Goal: Task Accomplishment & Management: Use online tool/utility

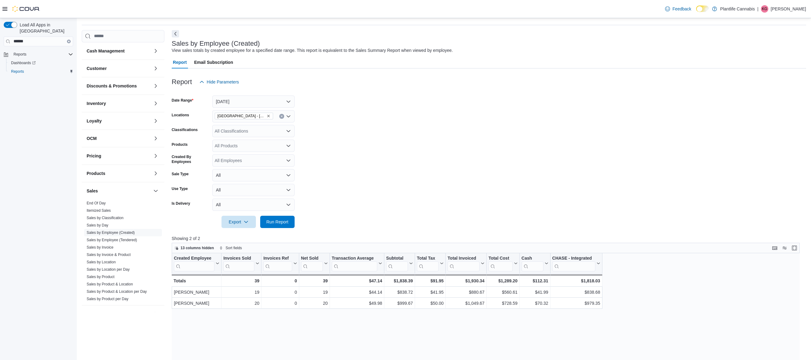
scroll to position [13, 0]
click at [280, 223] on span "Run Report" at bounding box center [277, 222] width 22 height 6
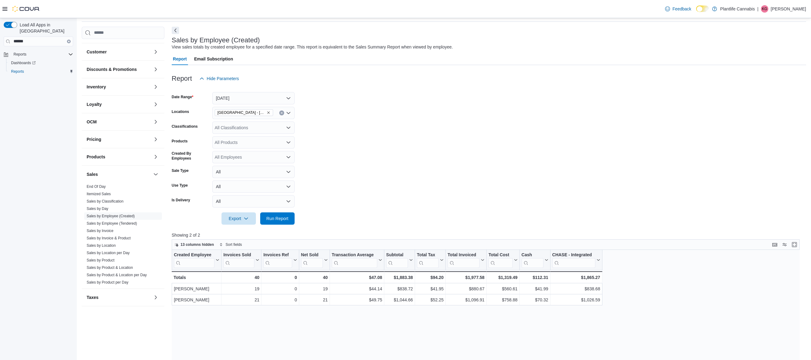
scroll to position [21, 0]
click at [256, 127] on div "All Classifications" at bounding box center [253, 127] width 82 height 12
type input "***"
click at [245, 137] on span "Accessory Group" at bounding box center [241, 137] width 33 height 6
click at [271, 216] on span "Run Report" at bounding box center [277, 218] width 22 height 6
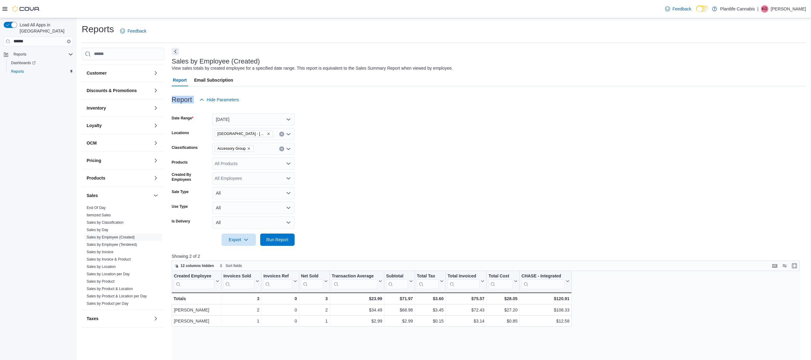
drag, startPoint x: 546, startPoint y: 94, endPoint x: 559, endPoint y: 92, distance: 13.4
click at [559, 92] on div "Report Hide Parameters Date Range [DATE] Locations [GEOGRAPHIC_DATA] - Westgate…" at bounding box center [489, 317] width 634 height 462
click at [177, 52] on button "Next" at bounding box center [175, 51] width 7 height 7
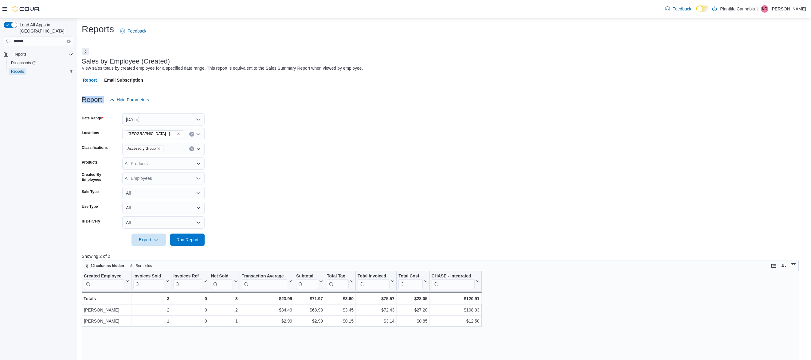
click at [22, 69] on span "Reports" at bounding box center [17, 71] width 13 height 5
click at [34, 38] on input "******" at bounding box center [38, 42] width 69 height 10
click at [26, 52] on span "Reports" at bounding box center [20, 54] width 13 height 5
click at [21, 52] on span "Reports" at bounding box center [20, 54] width 13 height 5
click at [22, 60] on span "Dashboards" at bounding box center [23, 62] width 25 height 5
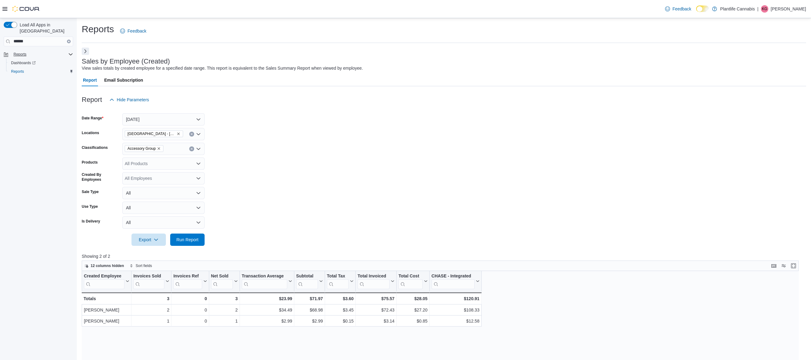
click at [86, 50] on button "Next" at bounding box center [85, 51] width 7 height 7
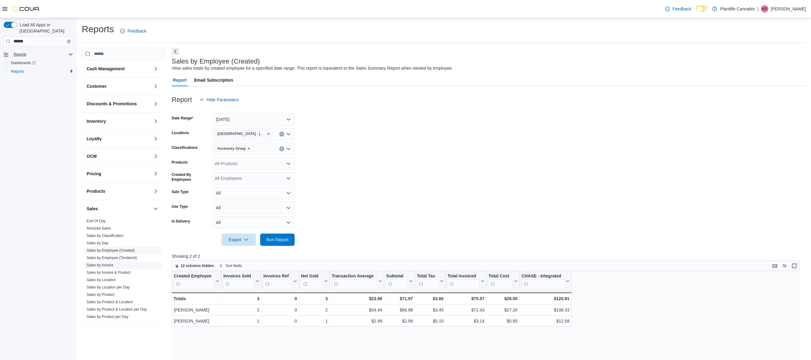
click at [111, 266] on link "Sales by Invoice" at bounding box center [100, 265] width 27 height 4
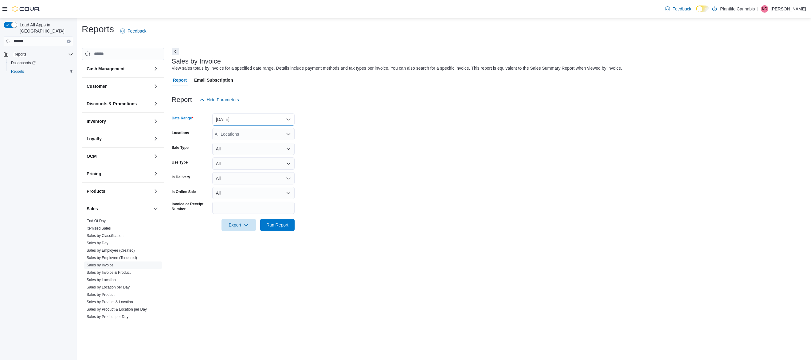
click at [252, 117] on button "[DATE]" at bounding box center [253, 119] width 82 height 12
click at [244, 148] on button "[DATE]" at bounding box center [253, 144] width 82 height 12
click at [251, 135] on div "All Locations" at bounding box center [253, 134] width 82 height 12
type input "**"
click at [251, 145] on span "[GEOGRAPHIC_DATA] - [GEOGRAPHIC_DATA]" at bounding box center [274, 144] width 93 height 6
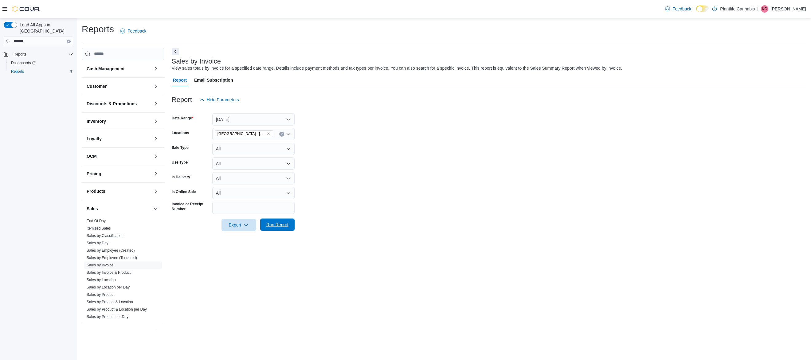
click at [277, 223] on span "Run Report" at bounding box center [277, 225] width 22 height 6
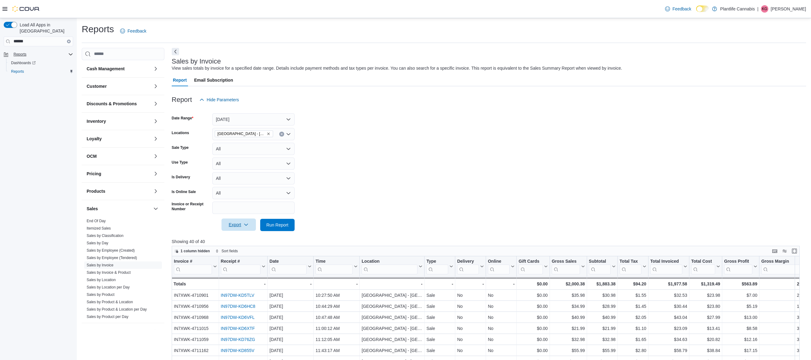
click at [235, 225] on span "Export" at bounding box center [238, 225] width 27 height 12
click at [244, 241] on button "Export to Excel" at bounding box center [238, 237] width 35 height 12
click at [115, 258] on link "Sales by Employee (Tendered)" at bounding box center [112, 258] width 50 height 4
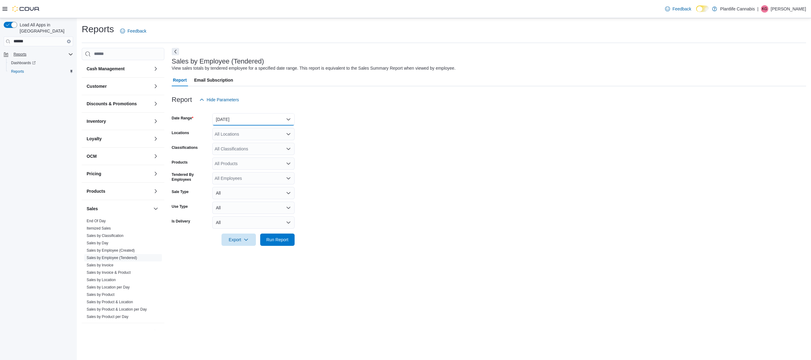
click at [238, 118] on button "[DATE]" at bounding box center [253, 119] width 82 height 12
click at [240, 139] on button "[DATE]" at bounding box center [253, 144] width 82 height 12
click at [242, 136] on div "All Locations" at bounding box center [253, 134] width 82 height 12
type input "**"
click at [246, 146] on span "[GEOGRAPHIC_DATA] - [GEOGRAPHIC_DATA]" at bounding box center [274, 144] width 93 height 6
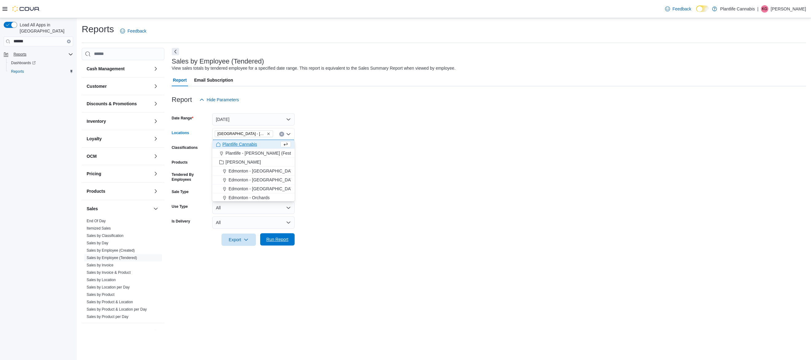
click at [285, 238] on span "Run Report" at bounding box center [277, 239] width 22 height 6
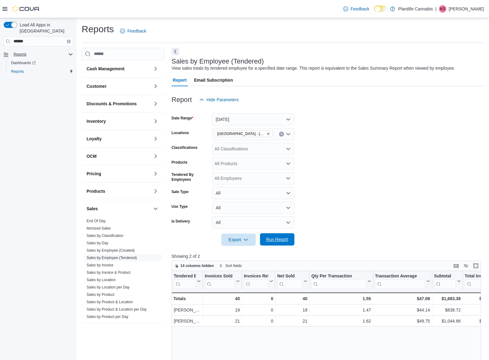
click at [270, 237] on span "Run Report" at bounding box center [277, 239] width 22 height 6
drag, startPoint x: 414, startPoint y: 344, endPoint x: 408, endPoint y: 341, distance: 6.7
click at [487, 177] on div "Reports Feedback Cash Management Cash Management Cash Out Details Customer Cust…" at bounding box center [283, 286] width 412 height 536
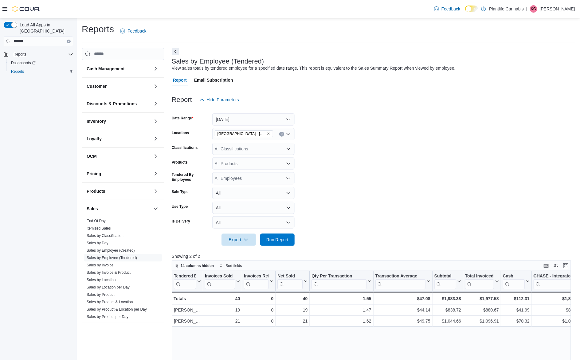
drag, startPoint x: 422, startPoint y: 232, endPoint x: 414, endPoint y: 232, distance: 7.7
click at [414, 232] on div at bounding box center [373, 231] width 403 height 5
